Goal: Use online tool/utility: Utilize a website feature to perform a specific function

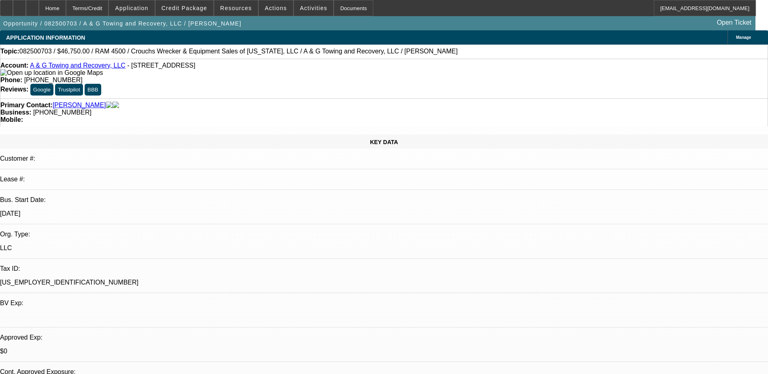
select select "0.15"
select select "2"
select select "0.1"
select select "4"
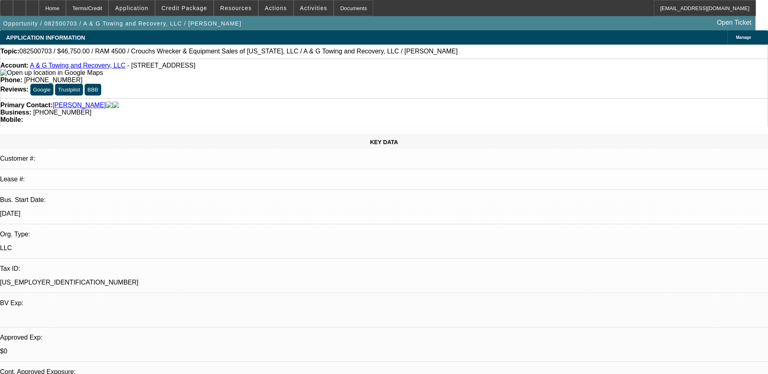
select select "0.15"
select select "2"
select select "0.1"
select select "4"
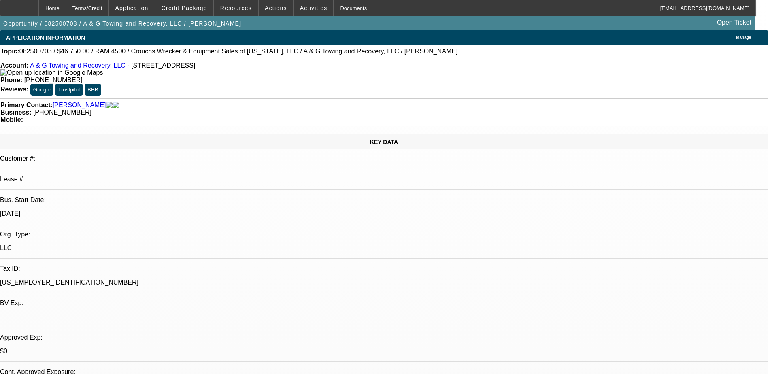
select select "0.15"
select select "2"
select select "0.1"
select select "4"
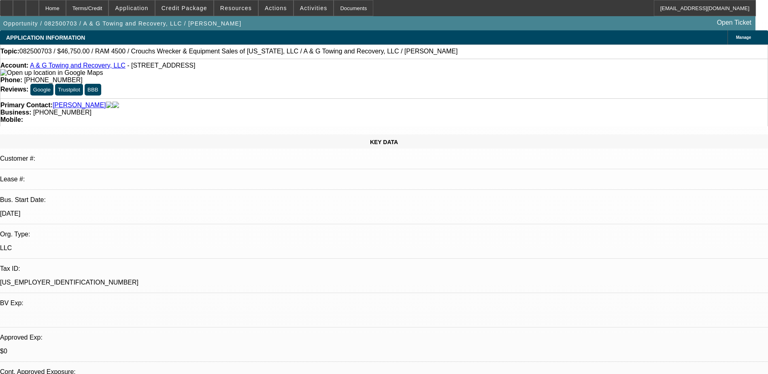
select select "0"
select select "2"
select select "0.1"
select select "4"
